Goal: Find specific page/section

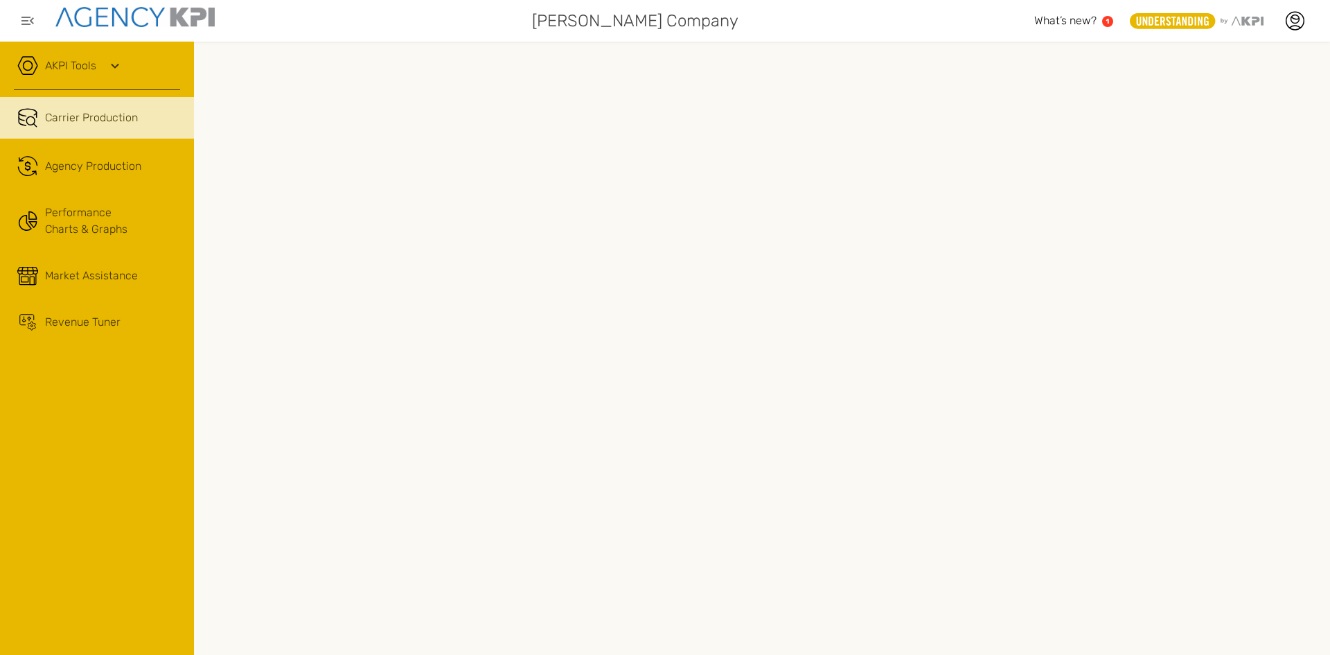
click at [1098, 20] on div "What’s new? 1" at bounding box center [1073, 20] width 79 height 17
click at [47, 441] on div "AKPI Tools AMS Data Upload AMS Data Health Input Additional Carrier Production …" at bounding box center [97, 348] width 194 height 613
click at [103, 168] on span "Agency Production" at bounding box center [93, 166] width 96 height 17
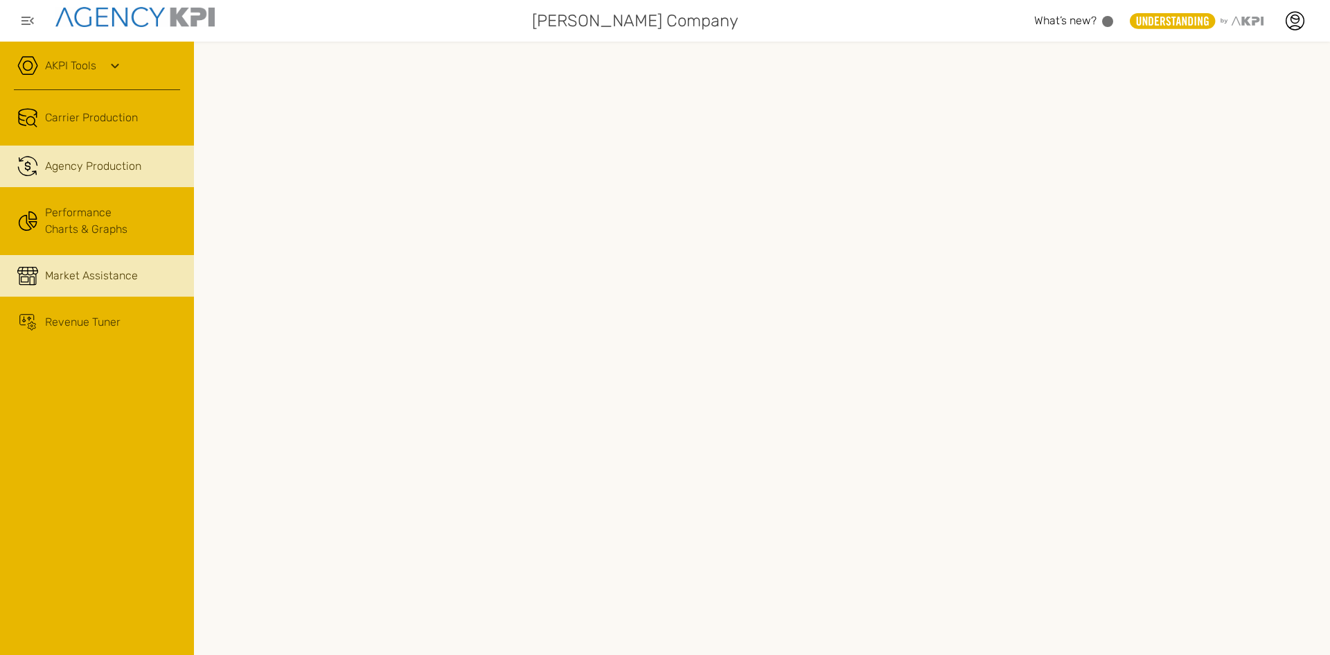
click at [55, 281] on span "Market Assistance" at bounding box center [91, 275] width 93 height 17
